Goal: Book appointment/travel/reservation

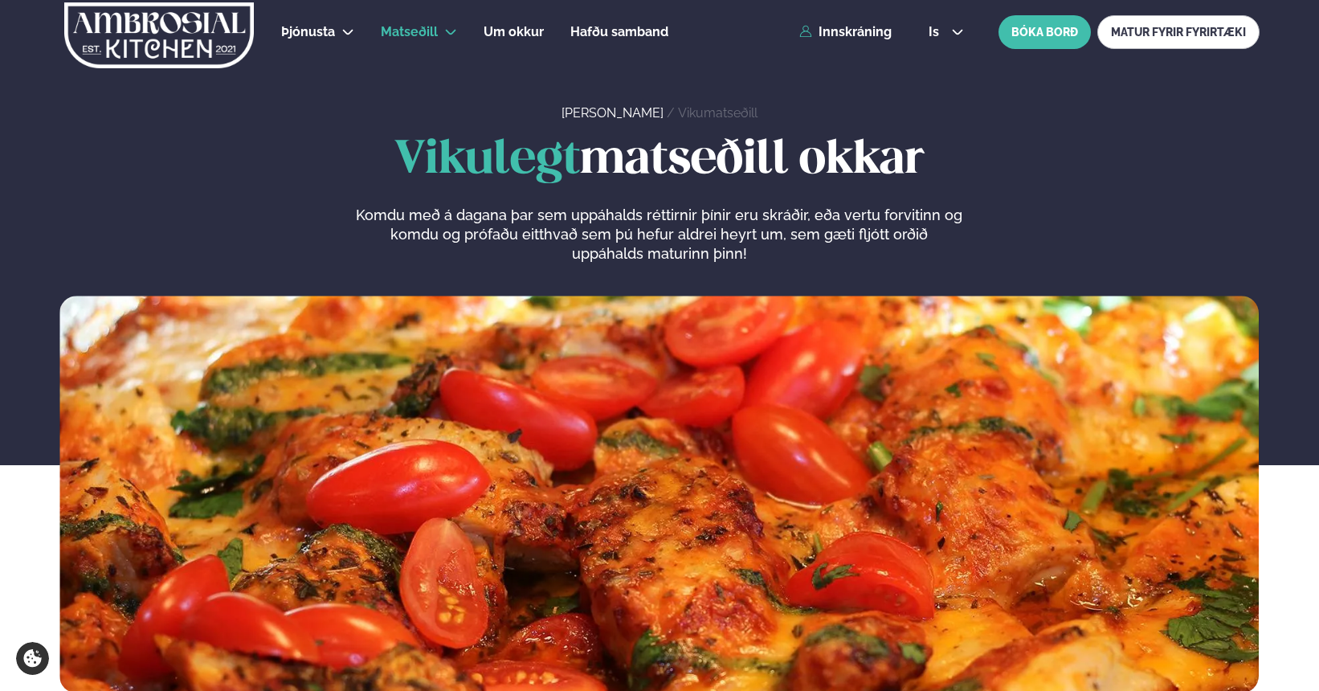
scroll to position [803, 0]
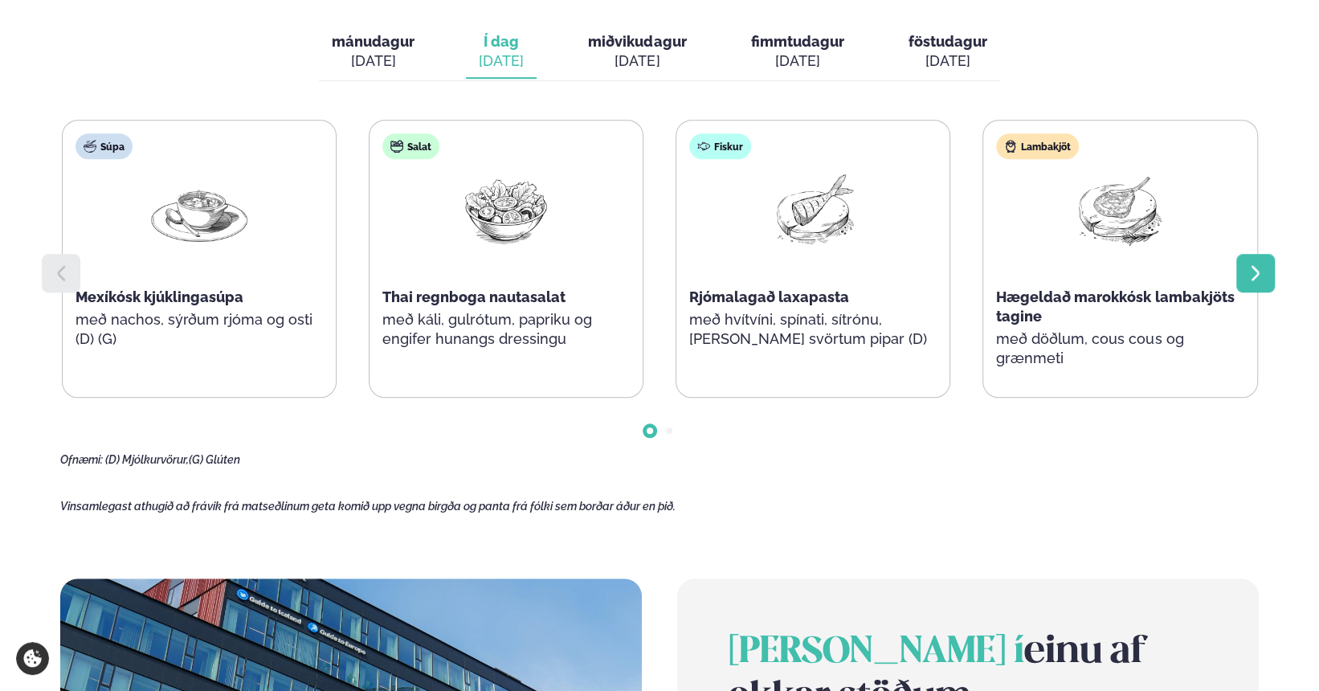
click at [1252, 273] on icon at bounding box center [1255, 272] width 19 height 19
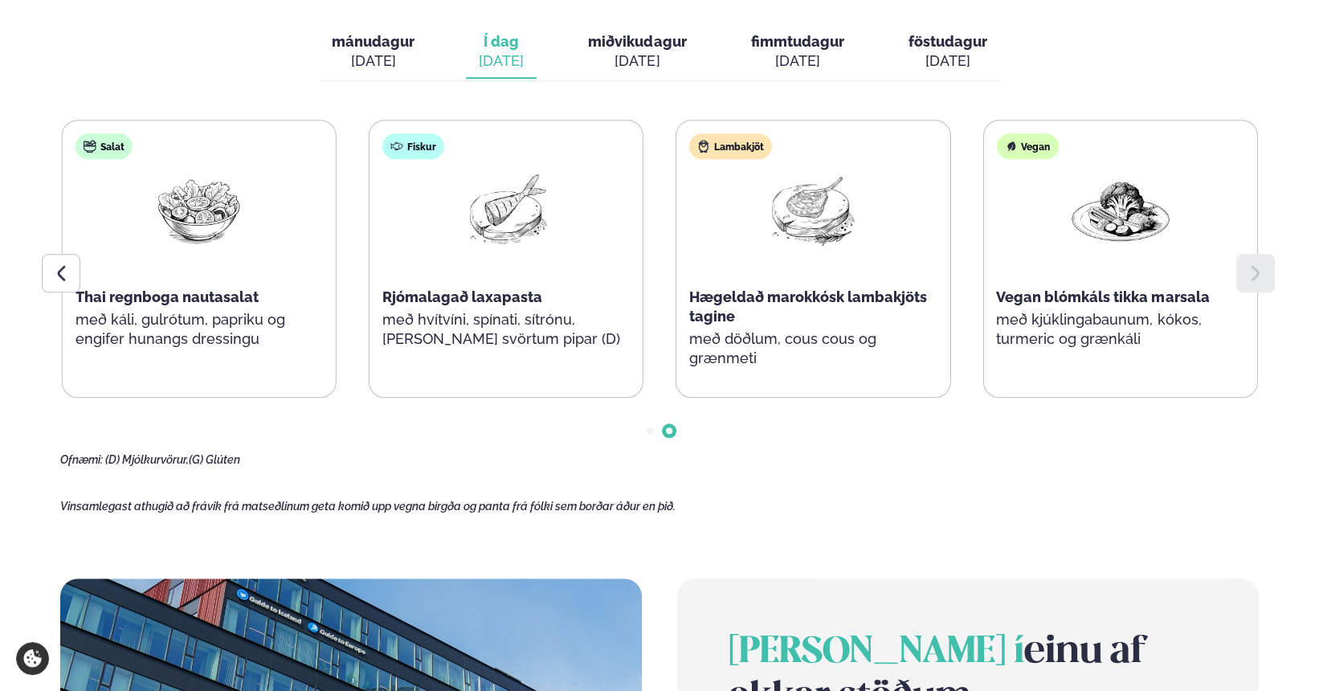
click at [614, 65] on div "[DATE]" at bounding box center [637, 60] width 98 height 19
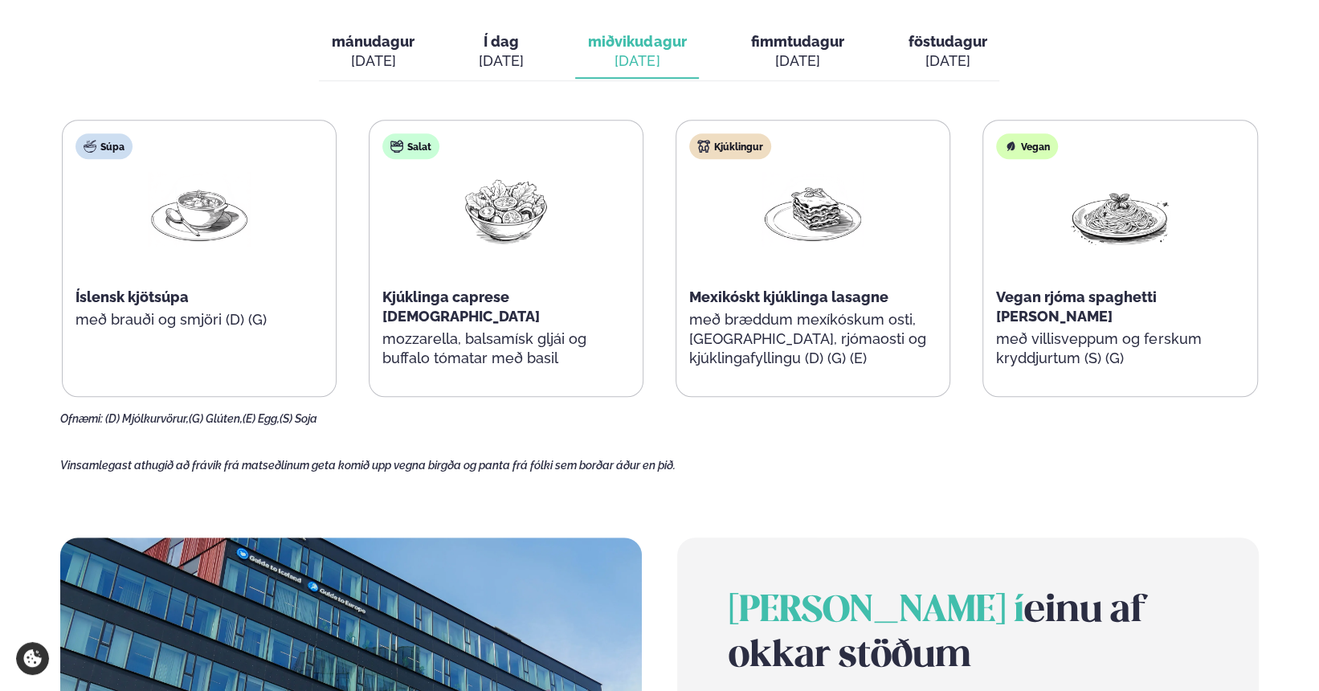
click at [772, 55] on div "[DATE]" at bounding box center [796, 60] width 93 height 19
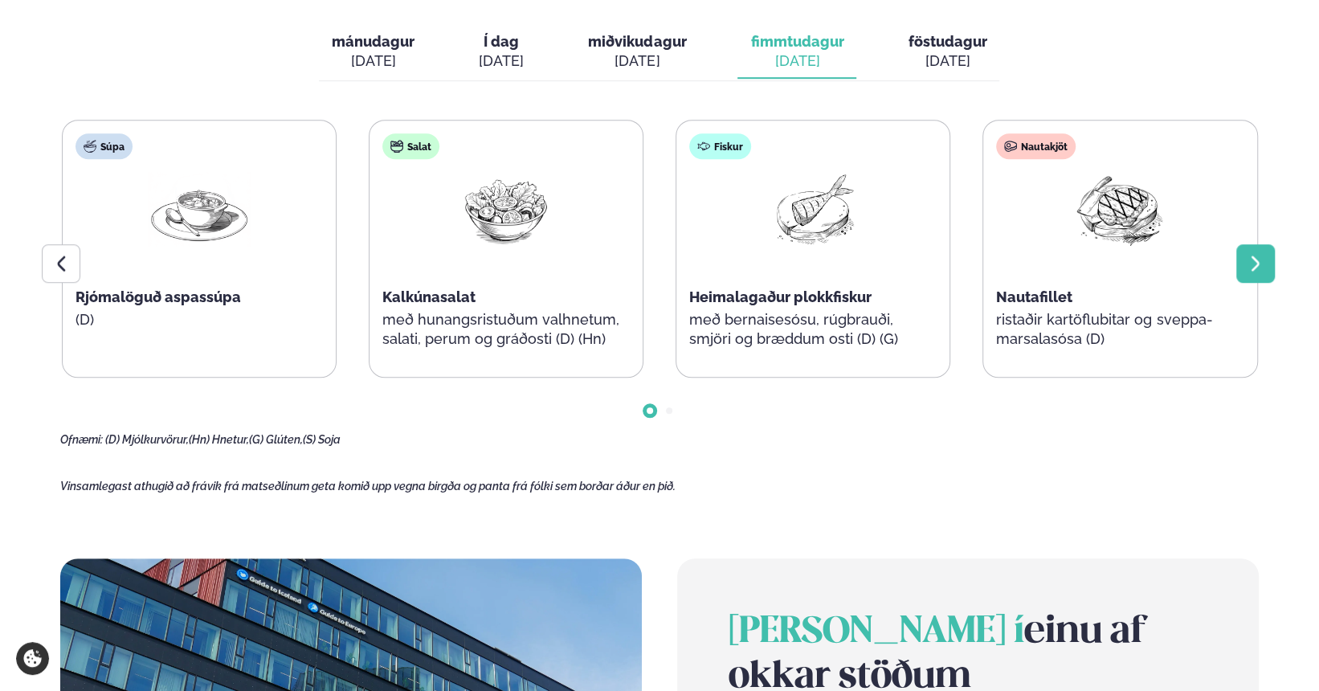
click at [1261, 256] on icon at bounding box center [1255, 263] width 19 height 19
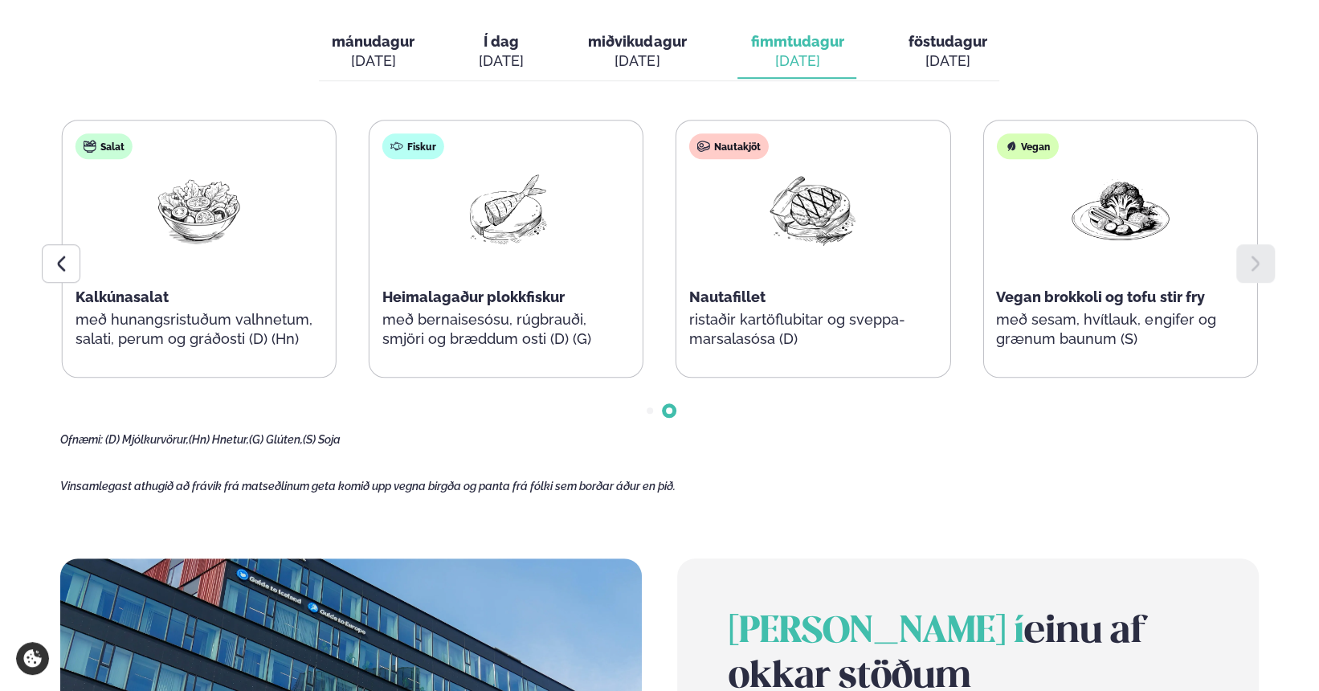
click at [962, 57] on div "[DATE]" at bounding box center [947, 60] width 79 height 19
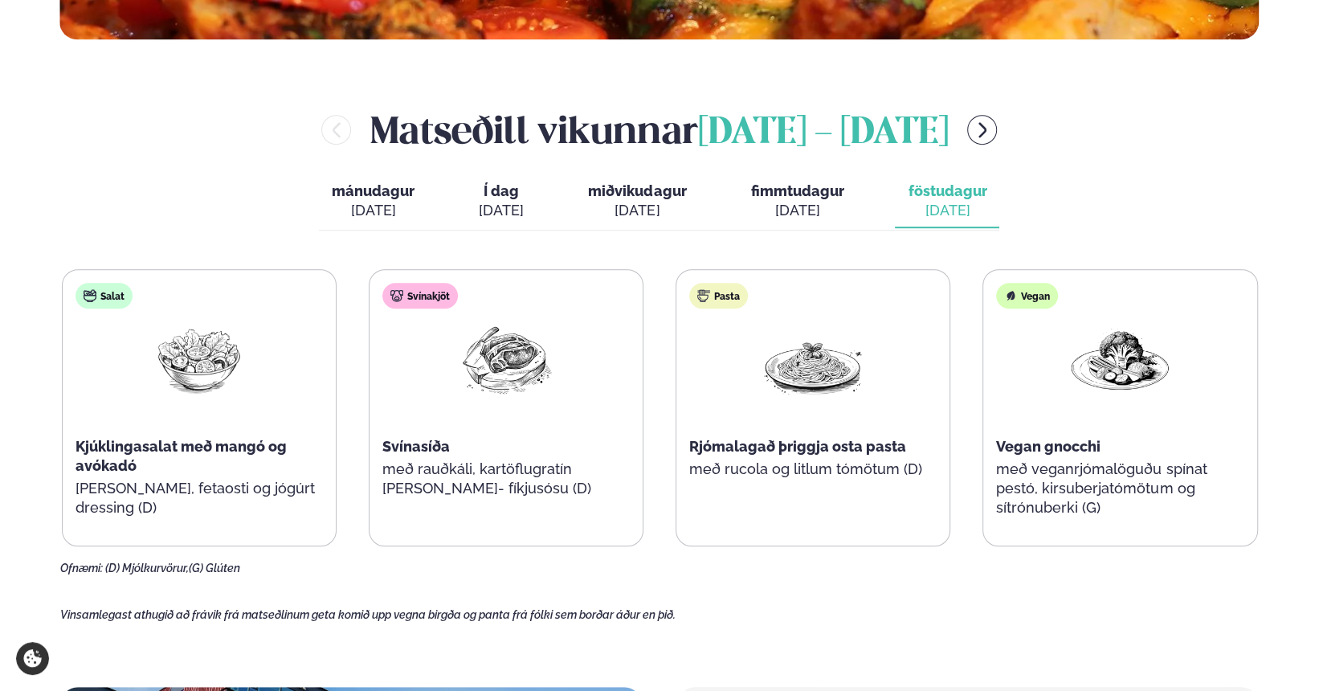
scroll to position [562, 0]
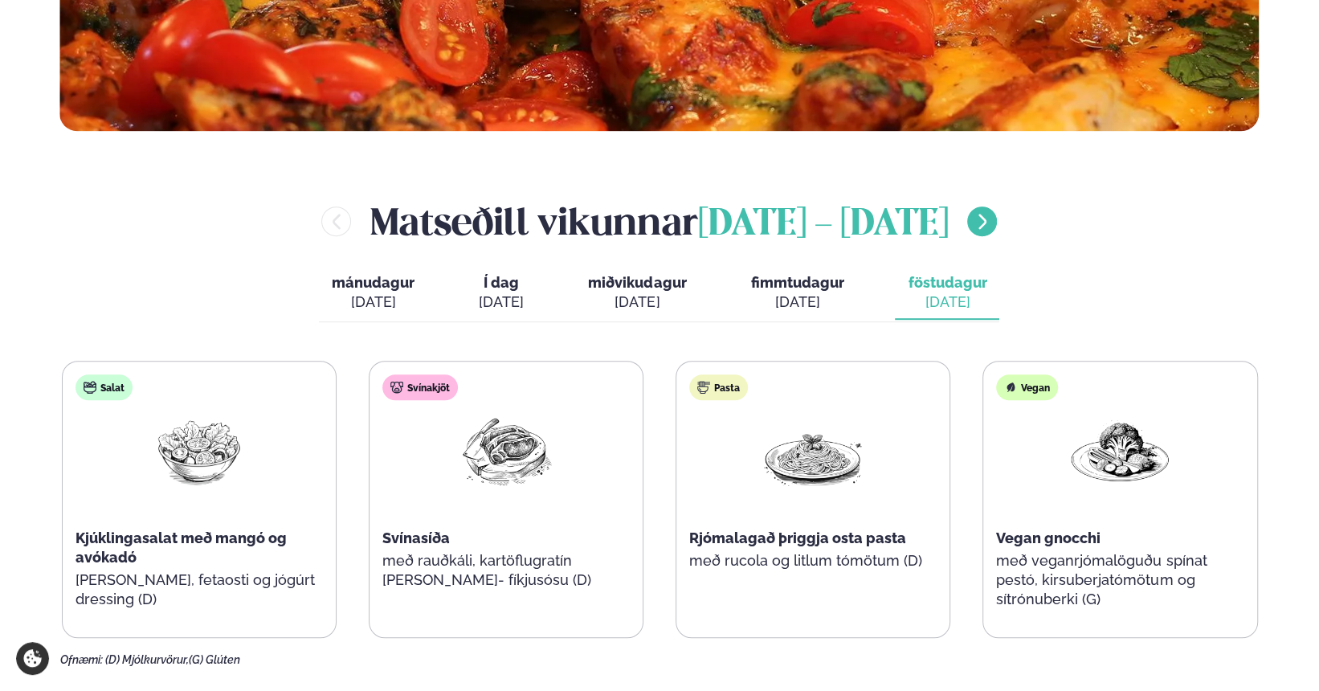
click at [986, 228] on icon "menu-btn-right" at bounding box center [982, 221] width 8 height 15
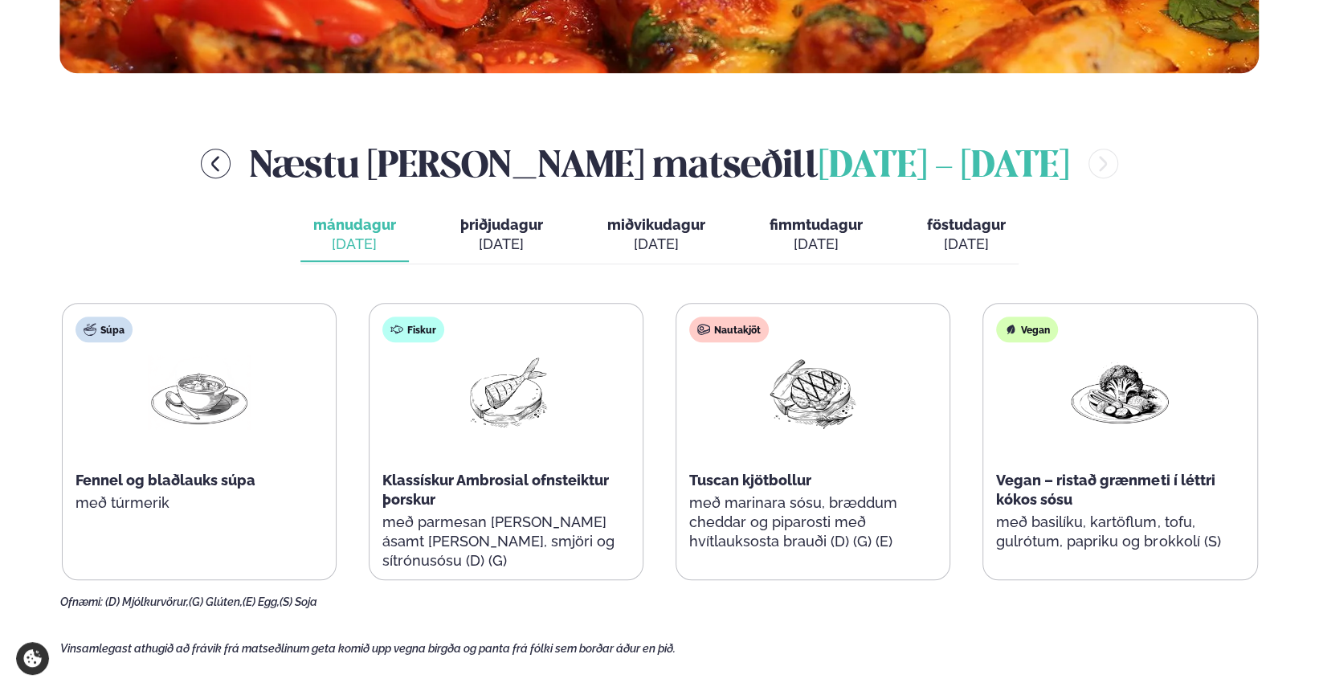
scroll to position [643, 0]
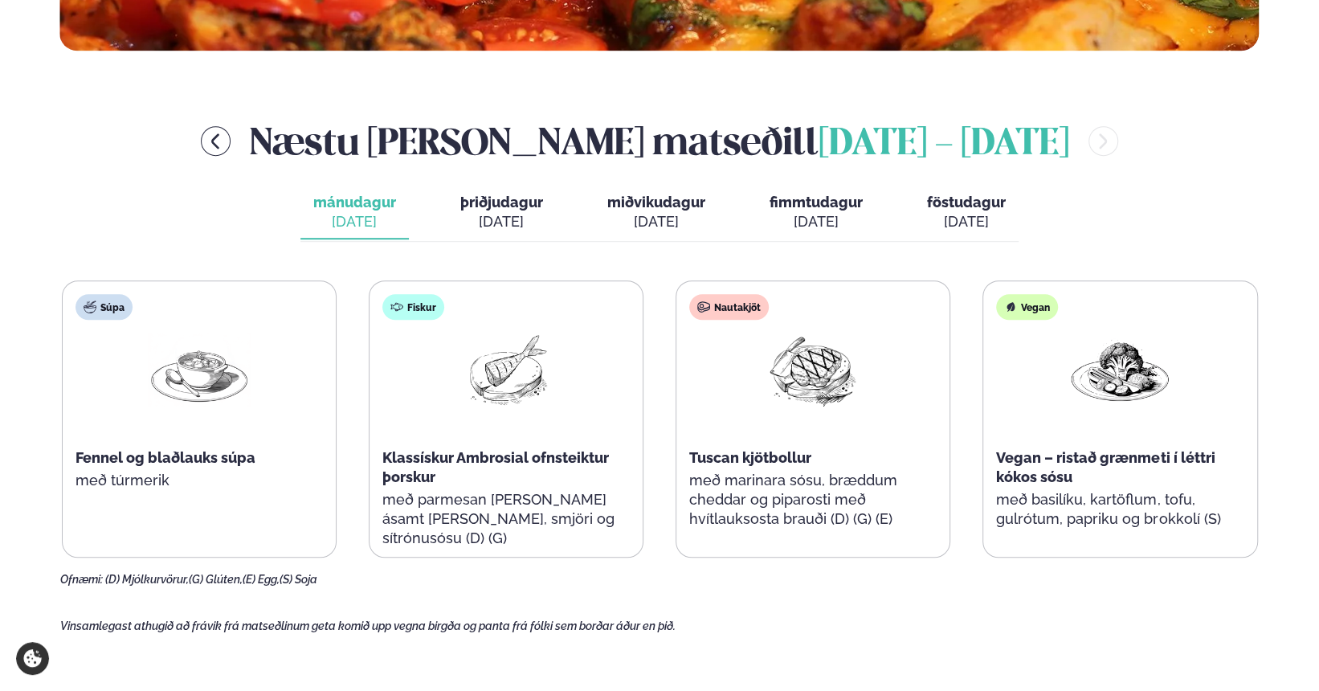
click at [512, 210] on span "þriðjudagur" at bounding box center [501, 202] width 83 height 17
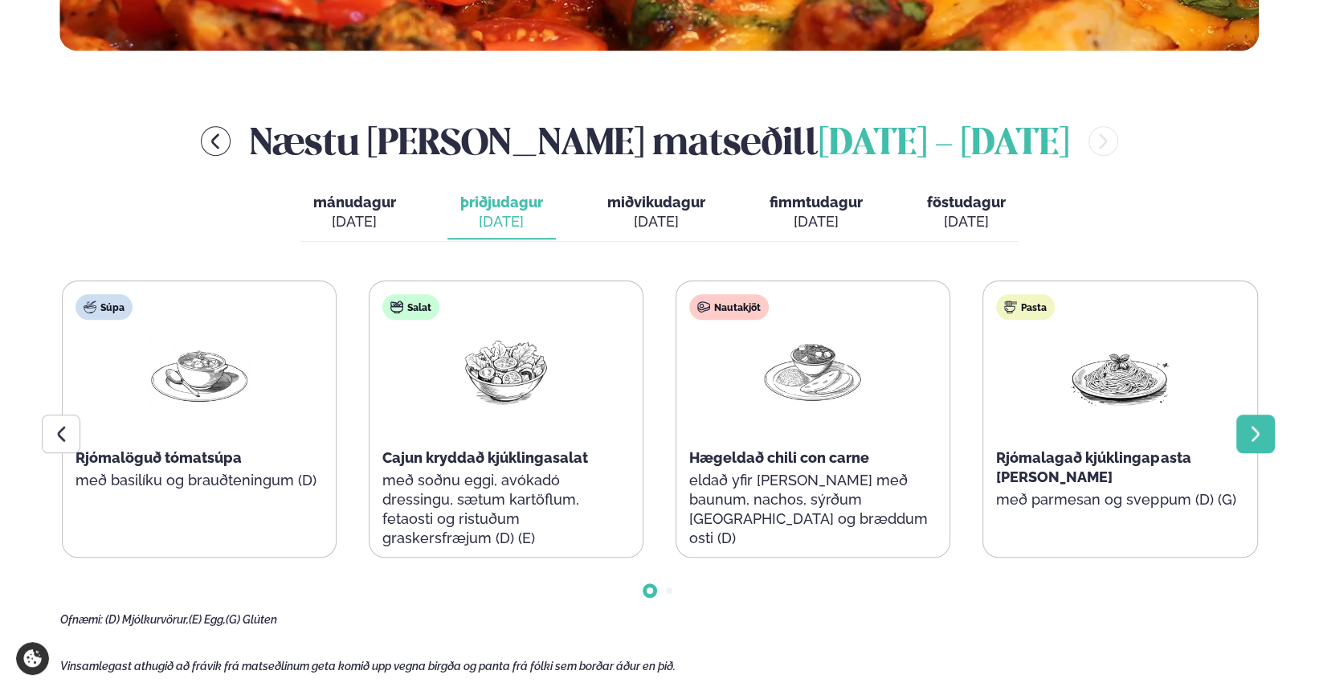
click at [1248, 447] on div at bounding box center [1255, 433] width 39 height 39
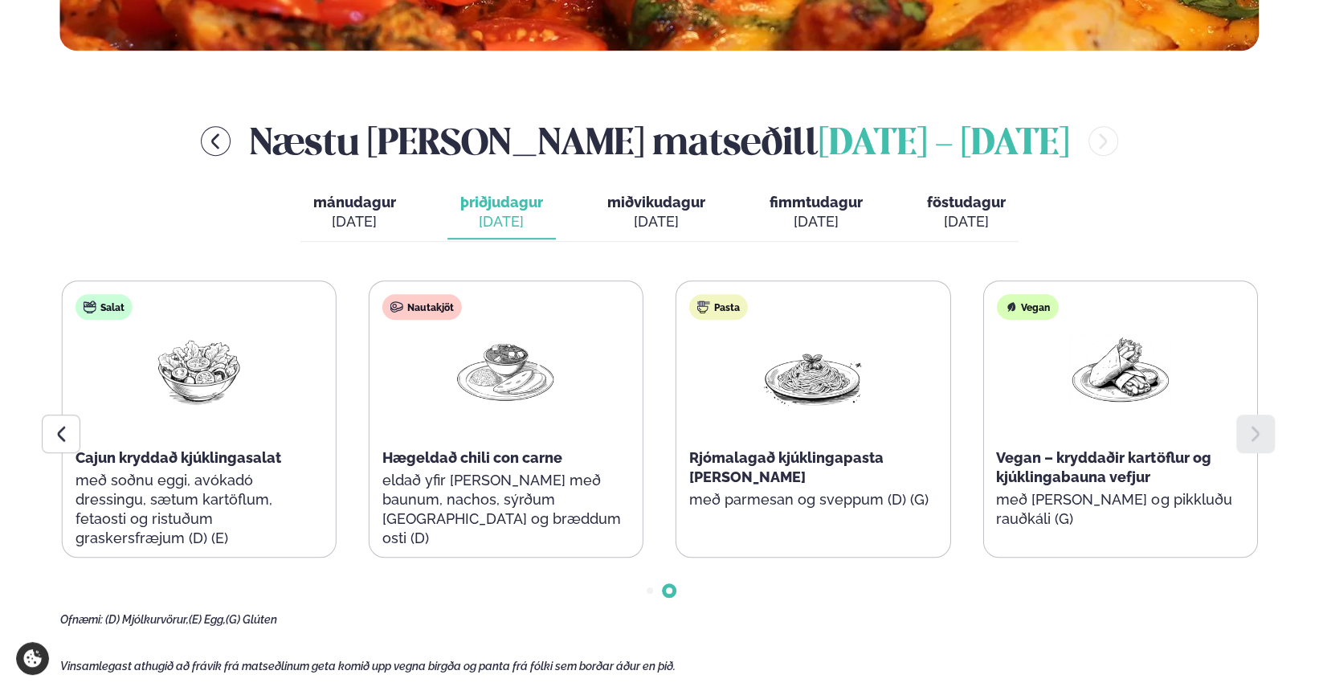
click at [664, 226] on div "[DATE]" at bounding box center [656, 221] width 98 height 19
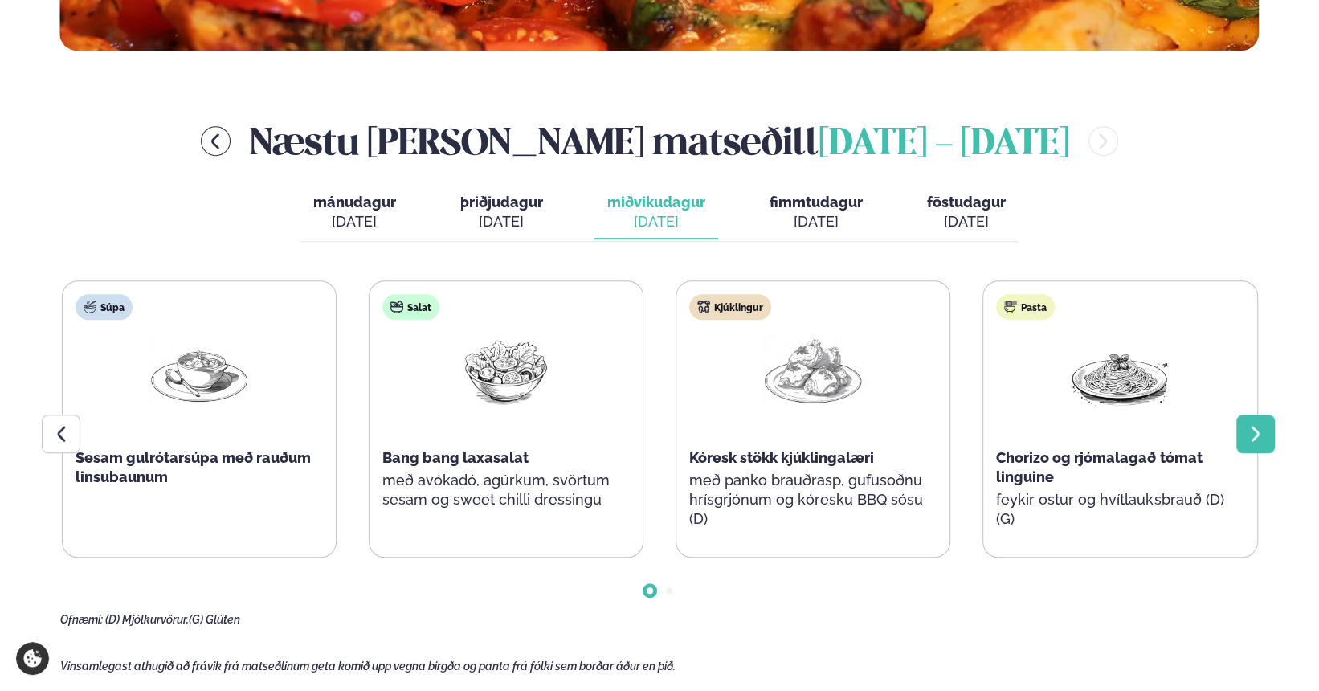
click at [1268, 431] on div at bounding box center [1255, 433] width 39 height 39
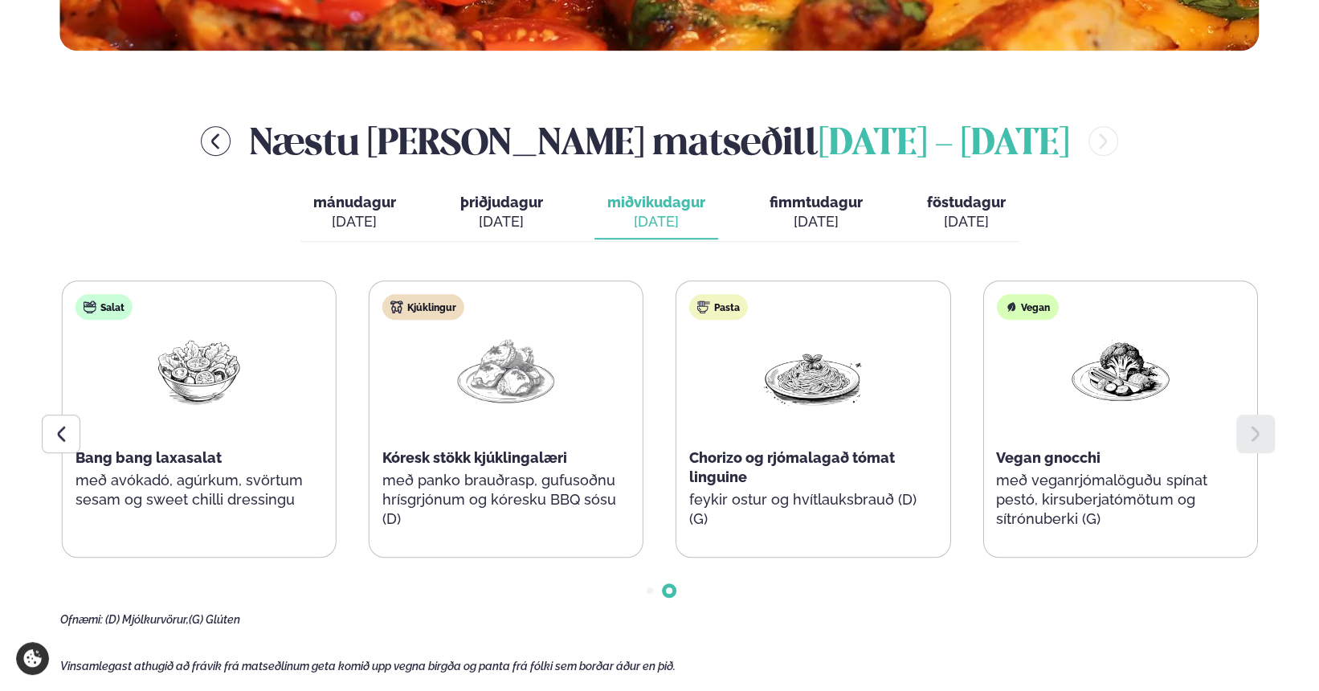
click at [774, 229] on div "[DATE]" at bounding box center [816, 221] width 93 height 19
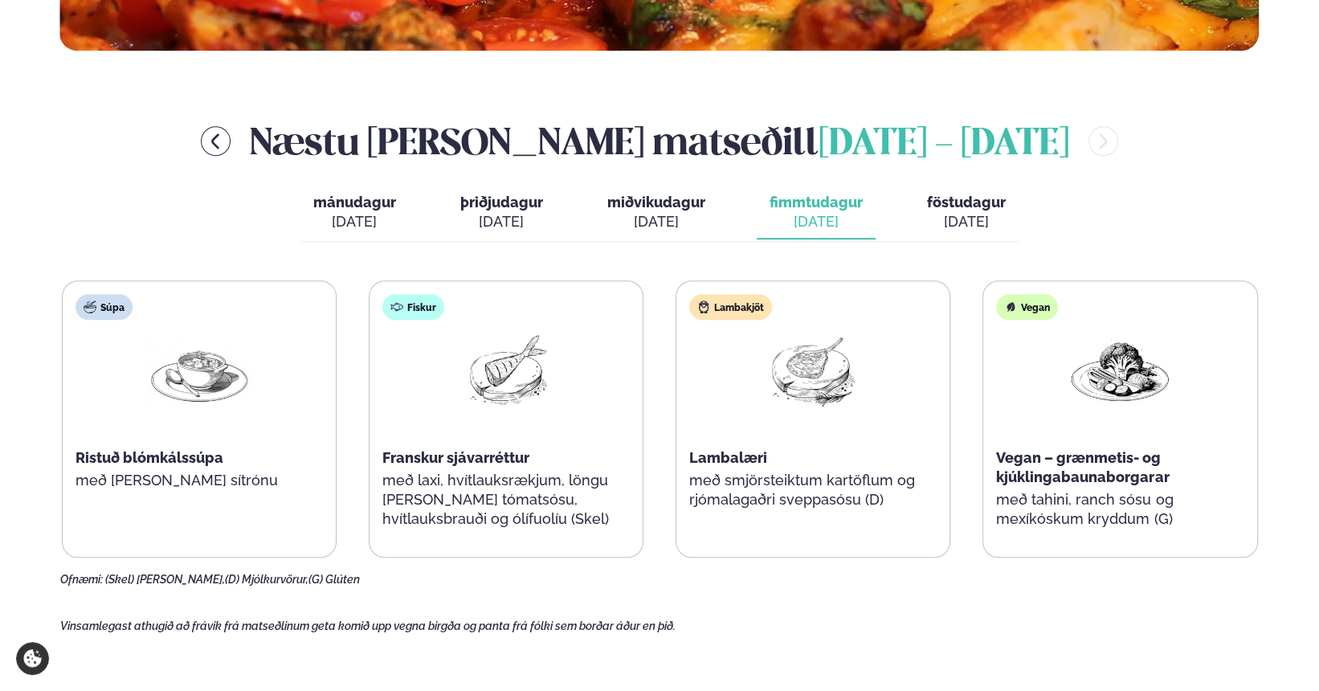
click at [959, 222] on div "[DATE]" at bounding box center [966, 221] width 79 height 19
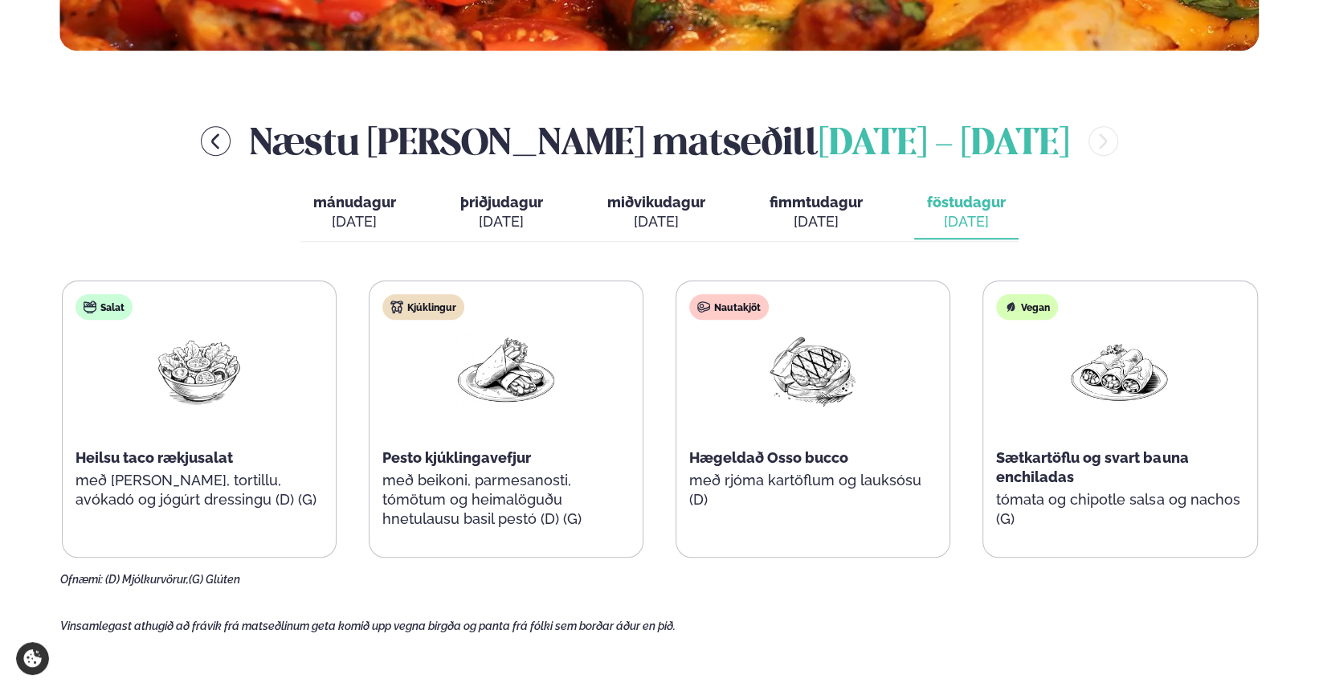
click at [858, 235] on button "fimmtudagur fim. [DATE]" at bounding box center [816, 212] width 119 height 53
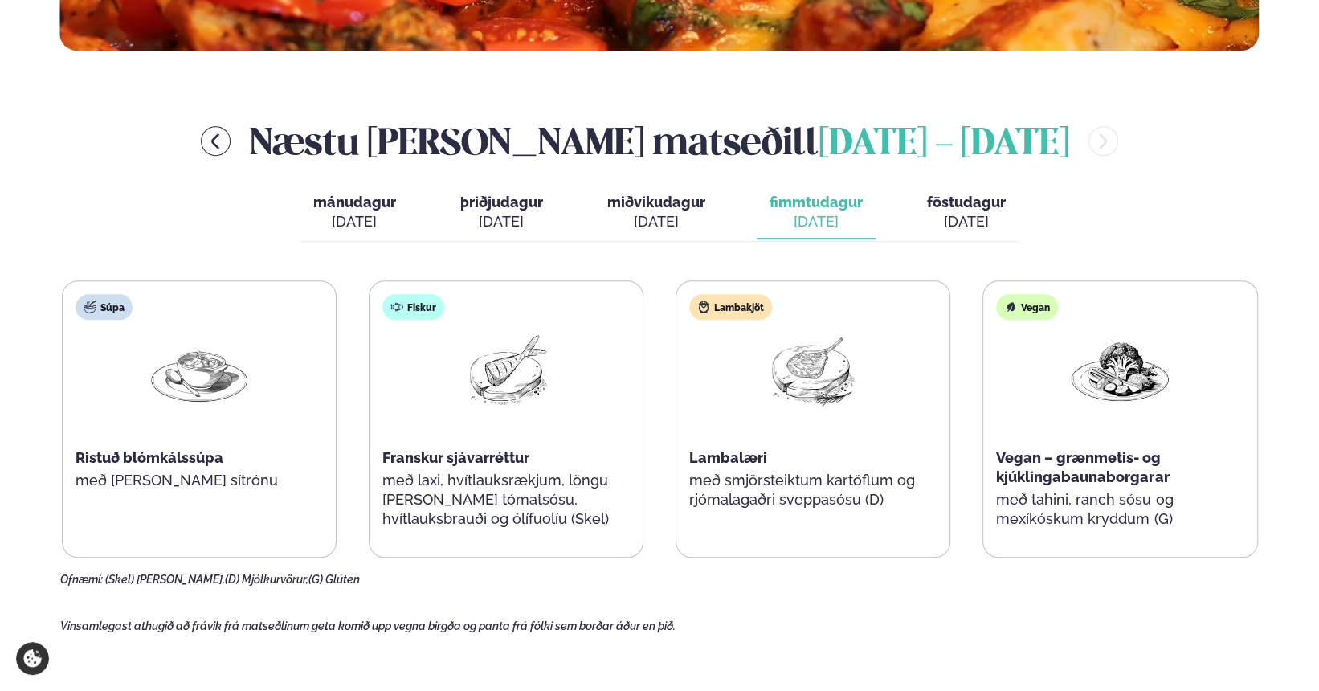
click at [972, 214] on div "[DATE]" at bounding box center [966, 221] width 79 height 19
